Goal: Check status: Check status

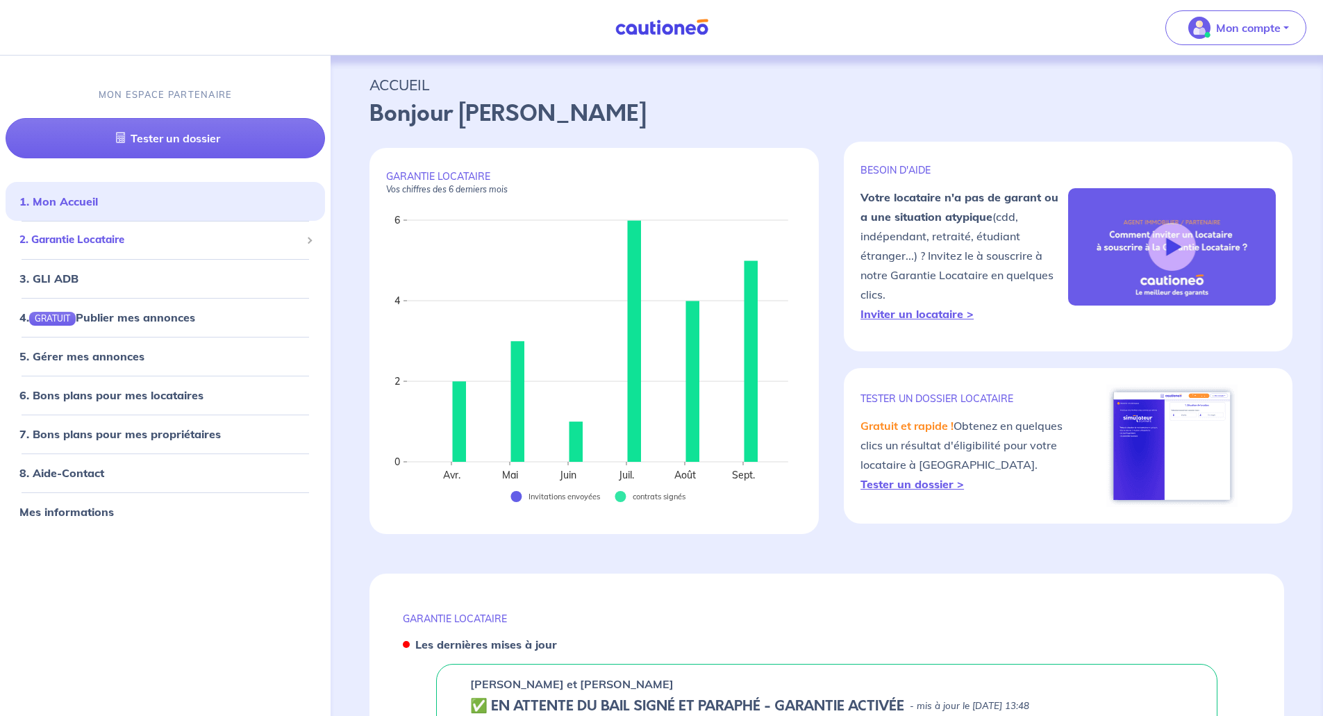
click at [94, 247] on span "2. Garantie Locataire" at bounding box center [159, 240] width 281 height 16
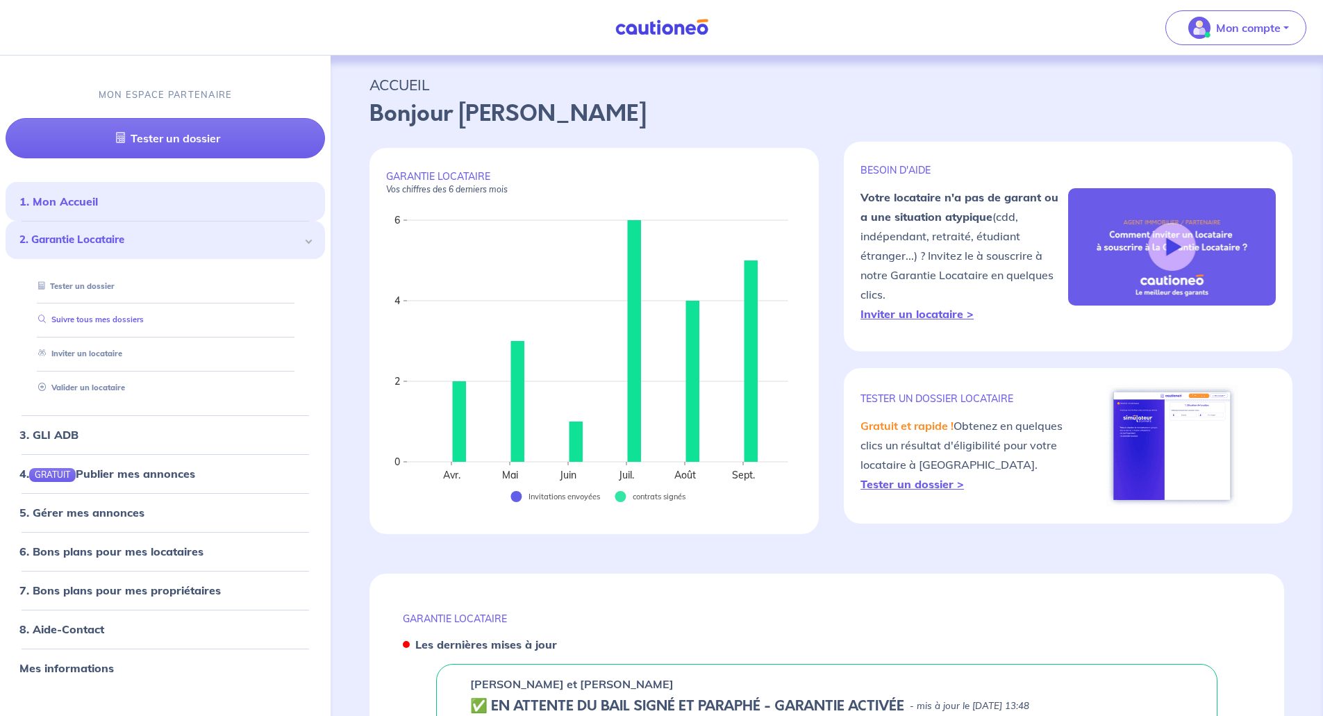
click at [82, 319] on link "Suivre tous mes dossiers" at bounding box center [88, 320] width 111 height 10
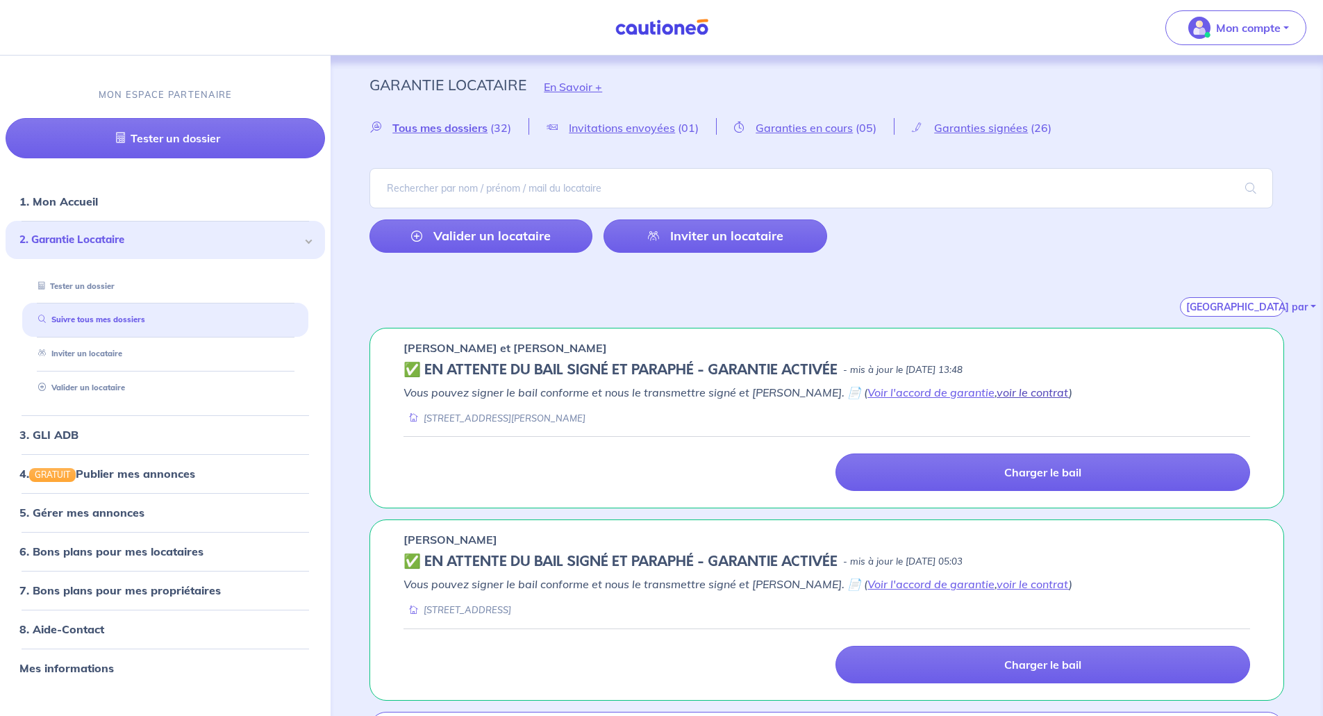
click at [997, 393] on link "voir le contrat" at bounding box center [1033, 392] width 72 height 14
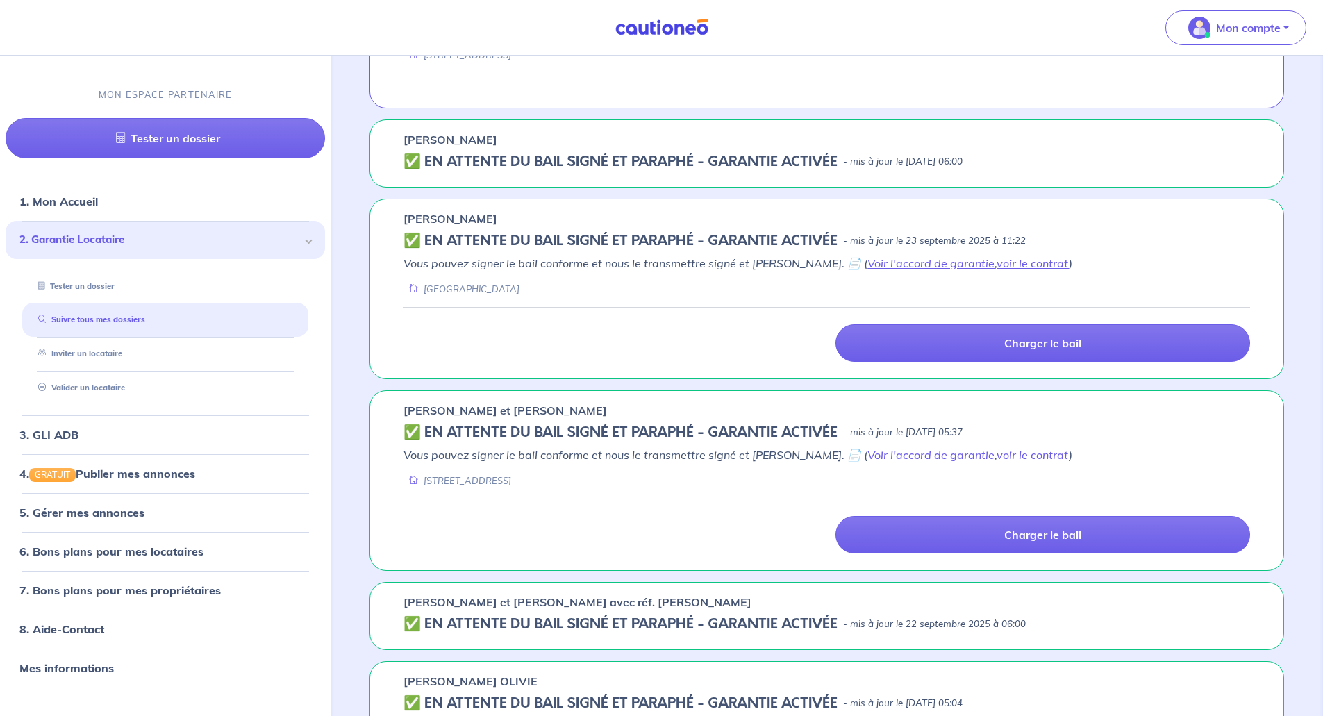
scroll to position [1459, 0]
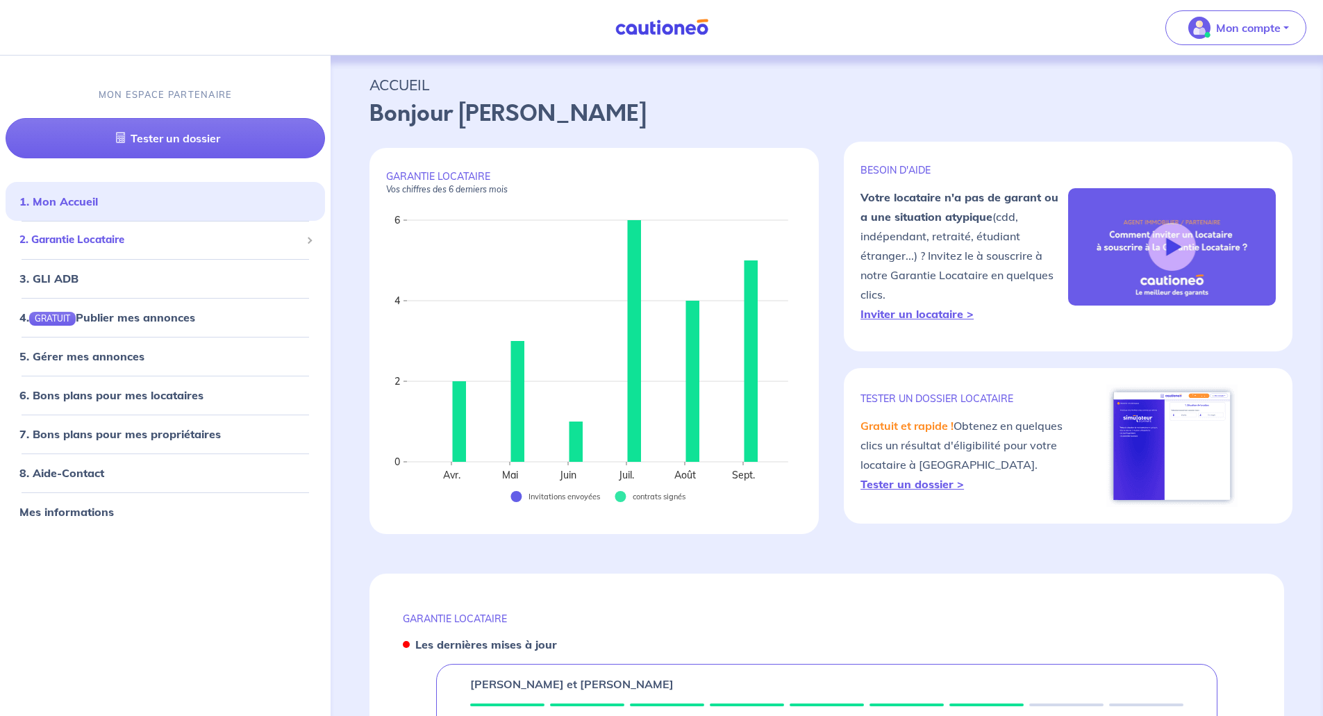
click at [141, 249] on div "2. Garantie Locataire" at bounding box center [165, 239] width 319 height 27
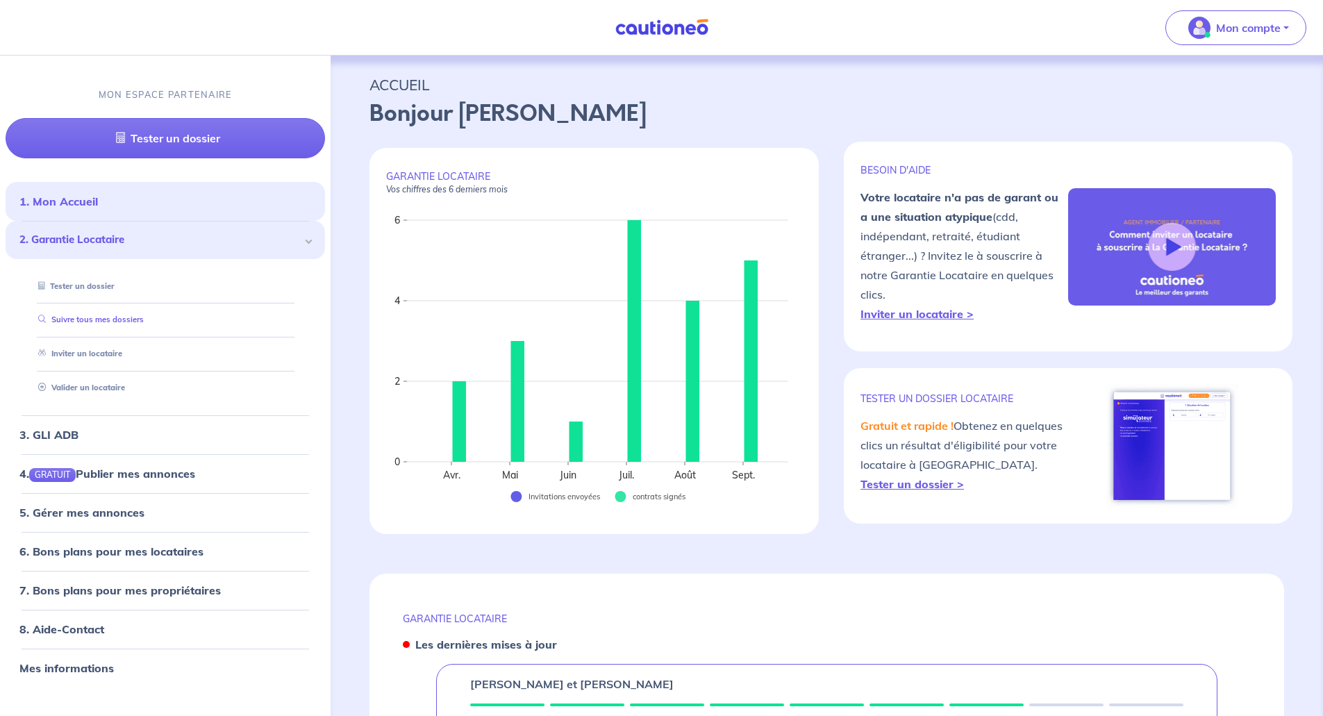
click at [144, 325] on link "Suivre tous mes dossiers" at bounding box center [88, 320] width 111 height 10
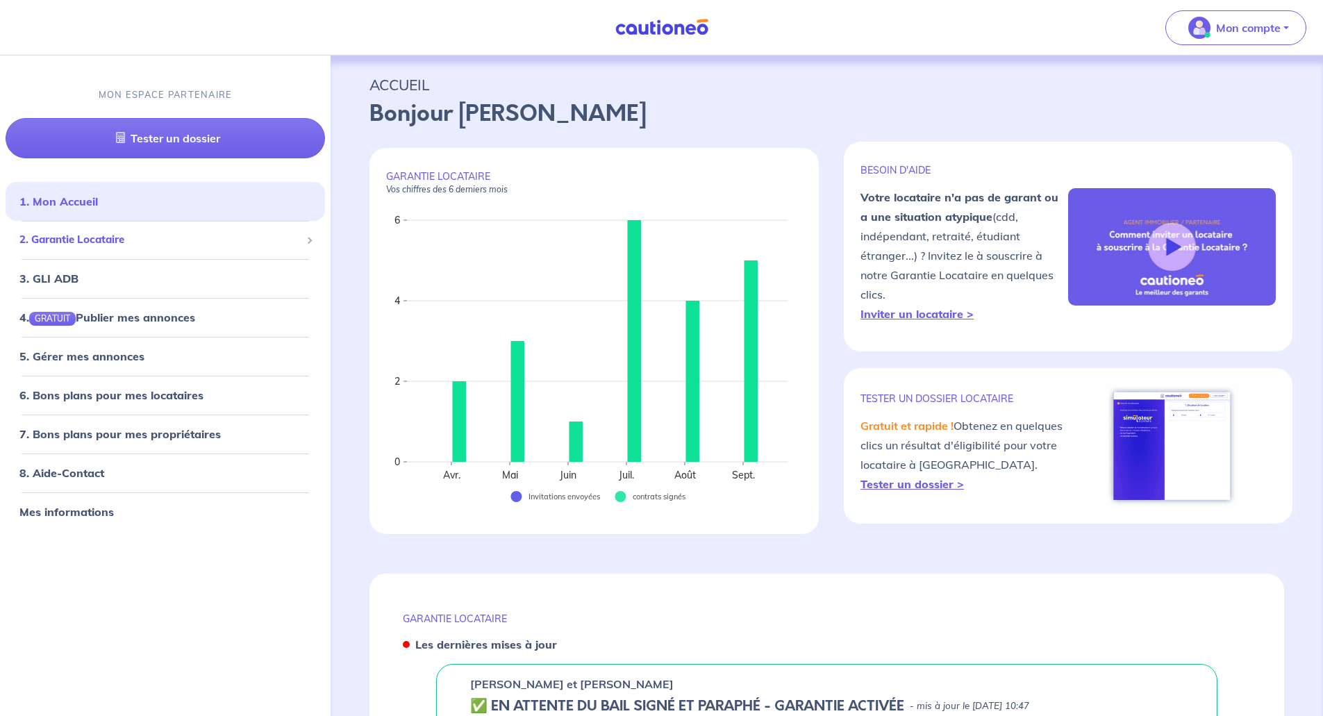
click at [53, 231] on div "2. Garantie Locataire" at bounding box center [165, 239] width 319 height 27
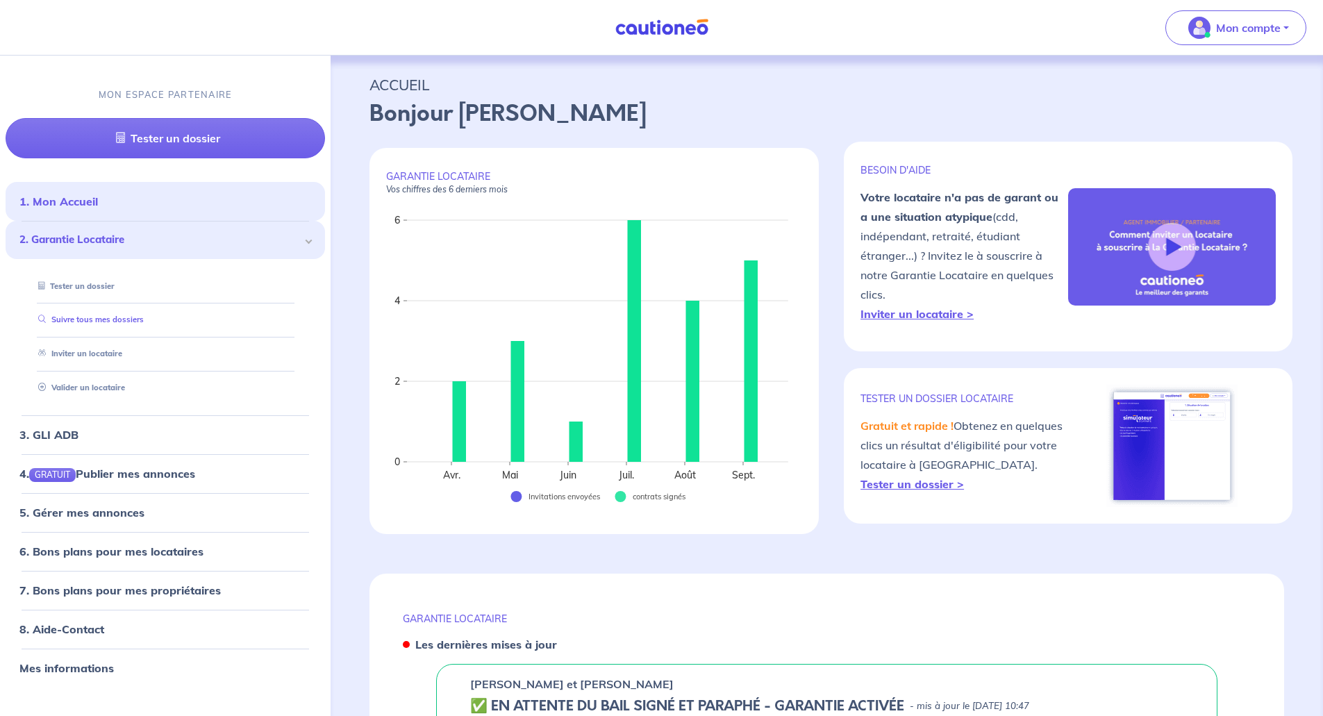
click at [90, 319] on link "Suivre tous mes dossiers" at bounding box center [88, 320] width 111 height 10
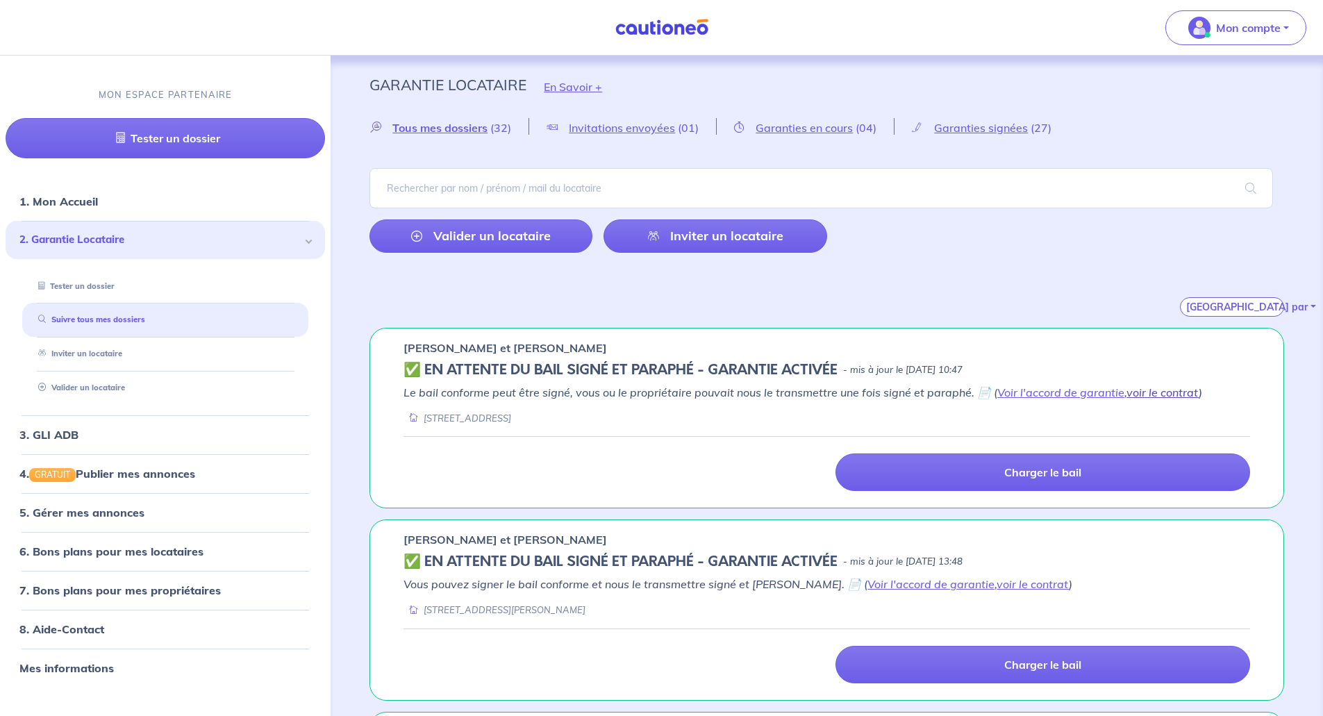
click at [1158, 392] on link "voir le contrat" at bounding box center [1163, 392] width 72 height 14
click at [1045, 390] on link "Voir l'accord de garantie" at bounding box center [1060, 392] width 127 height 14
